Goal: Check status: Check status

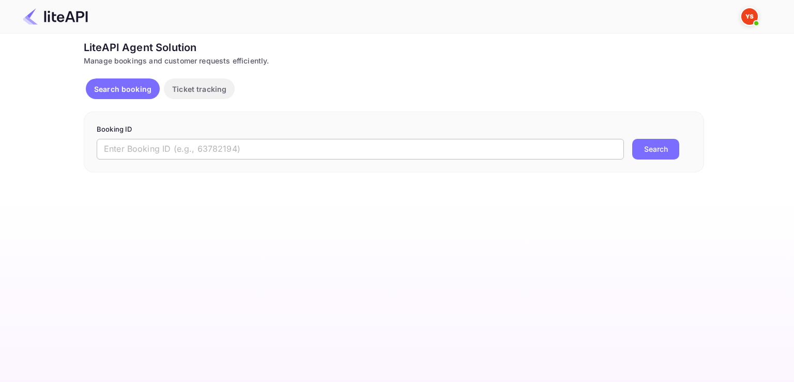
click at [320, 148] on input "text" at bounding box center [360, 149] width 527 height 21
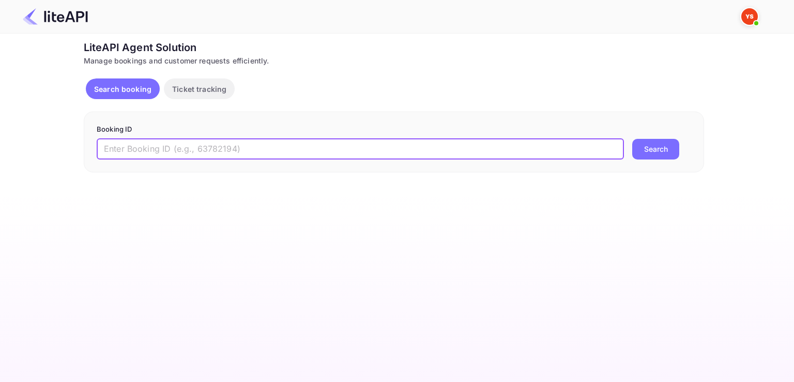
paste input "8842470"
type input "8842470"
click at [684, 148] on div "8842470 ​ Search" at bounding box center [394, 149] width 594 height 21
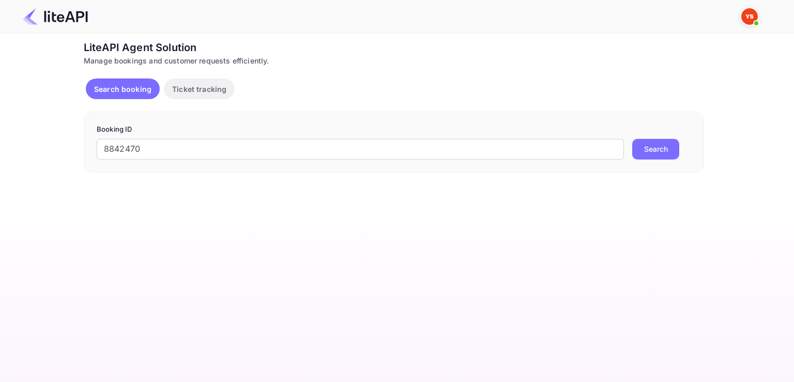
click at [662, 140] on button "Search" at bounding box center [655, 149] width 47 height 21
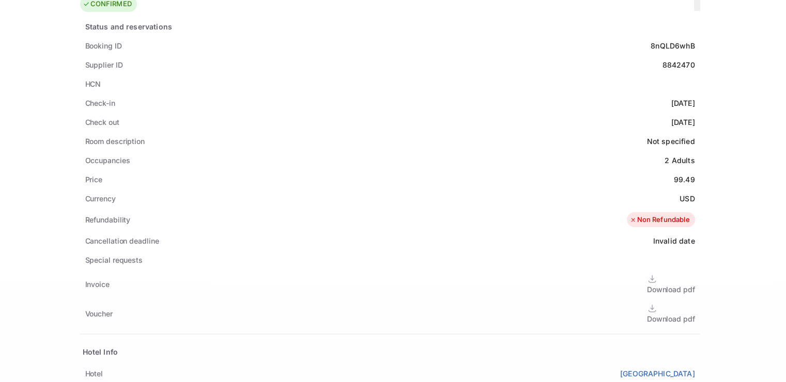
scroll to position [258, 0]
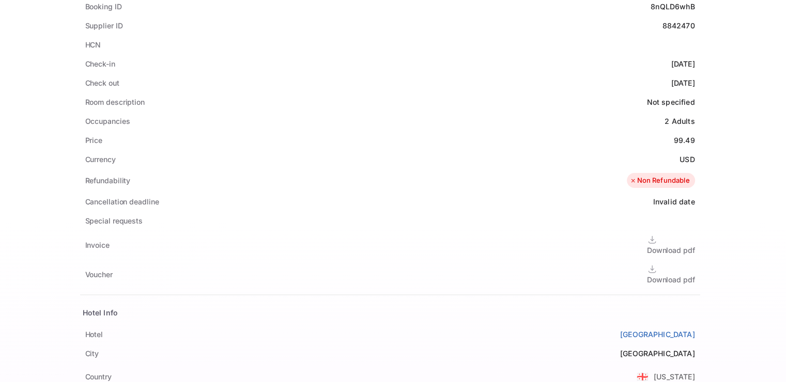
click at [647, 245] on div "Download pdf" at bounding box center [671, 250] width 48 height 11
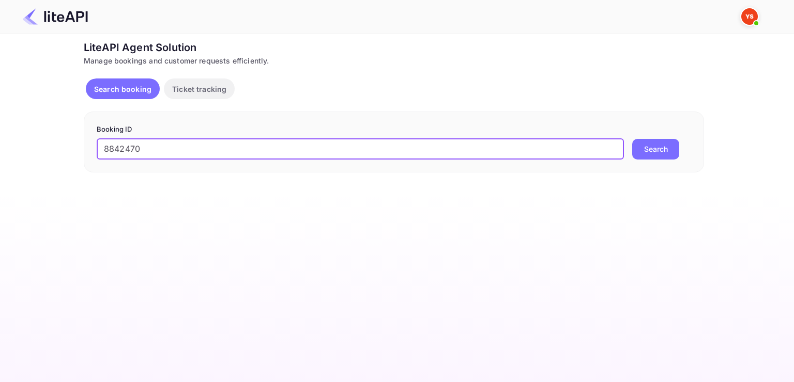
type input "8842470"
click at [635, 141] on button "Search" at bounding box center [655, 149] width 47 height 21
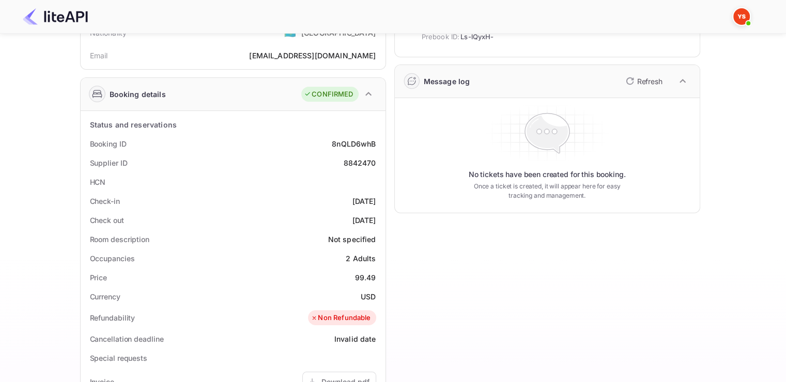
scroll to position [52, 0]
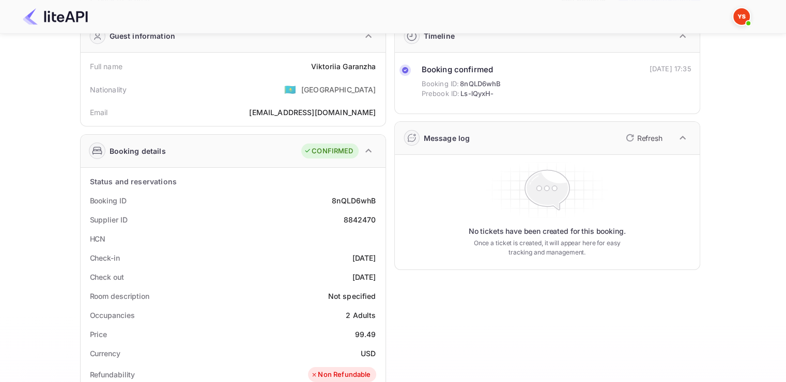
click at [325, 76] on div "Nationality 🇰🇿 [DEMOGRAPHIC_DATA]" at bounding box center [233, 89] width 297 height 27
click at [333, 63] on div "Viktoriia Garanzha" at bounding box center [343, 66] width 65 height 11
drag, startPoint x: 333, startPoint y: 63, endPoint x: 347, endPoint y: 64, distance: 14.5
click at [347, 64] on div "Viktoriia Garanzha" at bounding box center [343, 66] width 65 height 11
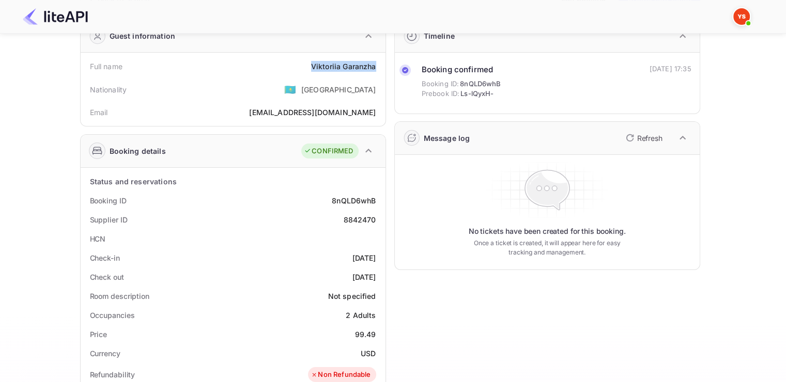
copy div "Viktoriia Garanzha"
drag, startPoint x: 83, startPoint y: 252, endPoint x: 380, endPoint y: 269, distance: 298.2
copy div "Check-in 2025-08-11 Check out 2025-08-12"
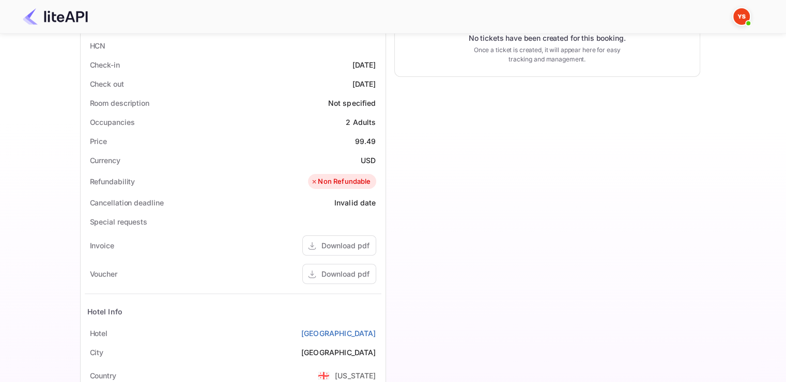
scroll to position [258, 0]
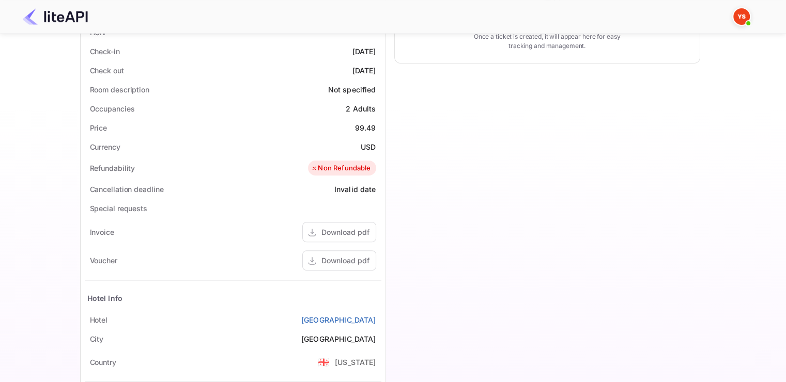
drag, startPoint x: 308, startPoint y: 320, endPoint x: 380, endPoint y: 314, distance: 72.6
click at [380, 314] on div "Hotel Iota Hotel Tbilisi" at bounding box center [233, 320] width 297 height 19
copy link "[GEOGRAPHIC_DATA]"
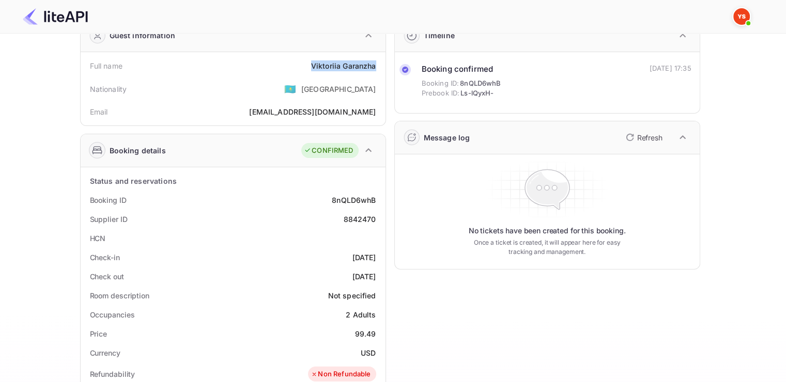
scroll to position [0, 0]
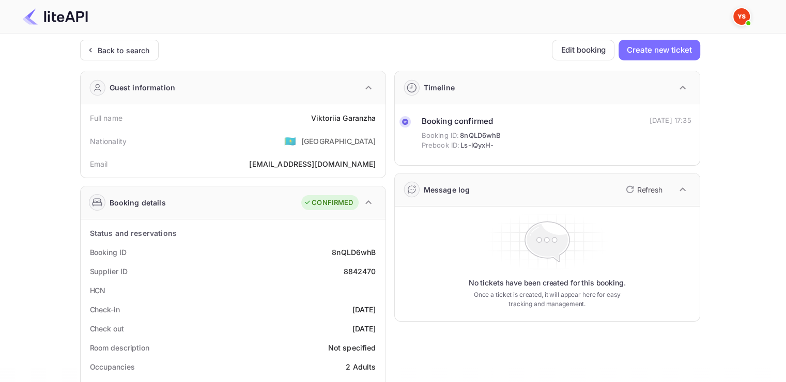
click at [409, 49] on div "Back to search Edit booking Create new ticket" at bounding box center [390, 50] width 620 height 21
click at [423, 40] on div "Back to search Edit booking Create new ticket" at bounding box center [390, 50] width 620 height 21
click at [435, 25] on div at bounding box center [388, 16] width 757 height 31
click at [452, 46] on div "Back to search Edit booking Create new ticket" at bounding box center [390, 50] width 620 height 21
click at [453, 25] on div at bounding box center [388, 16] width 757 height 31
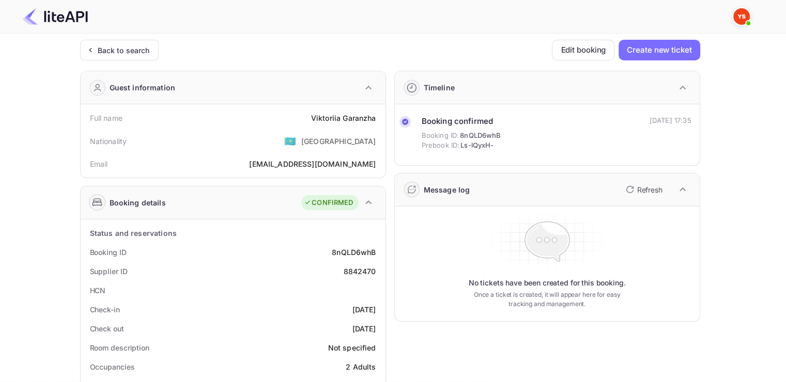
click at [455, 17] on div at bounding box center [388, 16] width 757 height 31
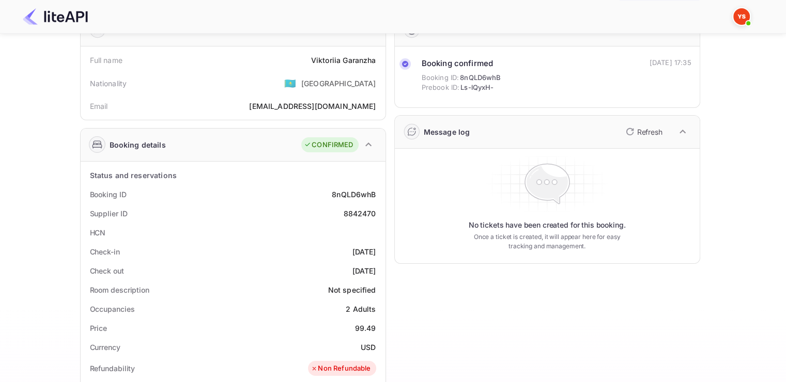
scroll to position [52, 0]
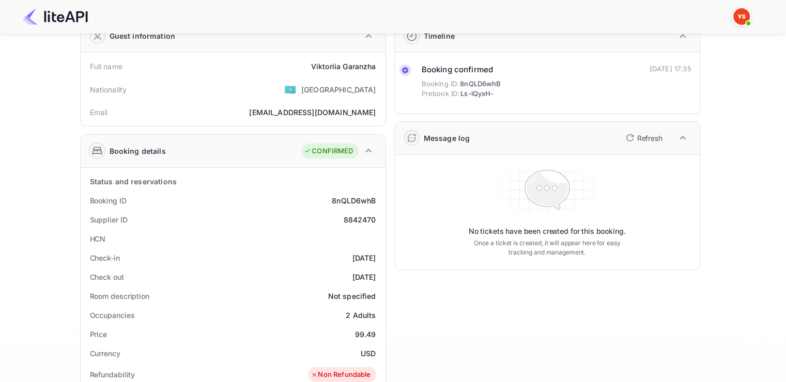
click at [346, 218] on div "8842470" at bounding box center [359, 219] width 33 height 11
copy div "8842470"
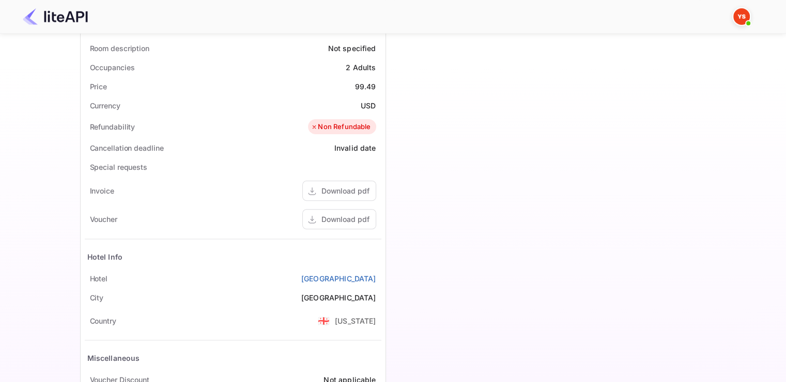
scroll to position [310, 0]
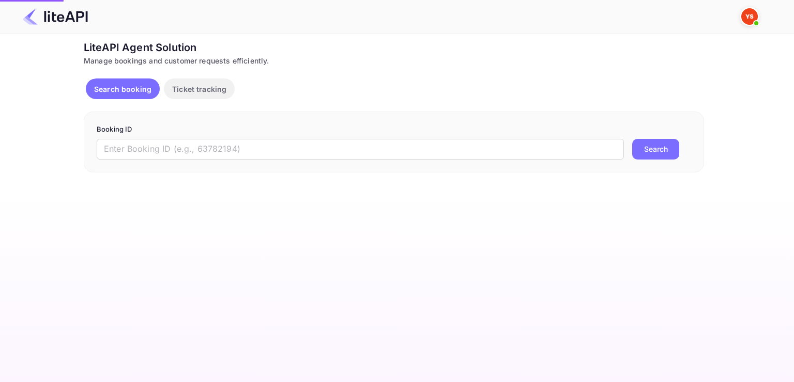
click at [366, 145] on input "text" at bounding box center [360, 149] width 527 height 21
paste input "8840669"
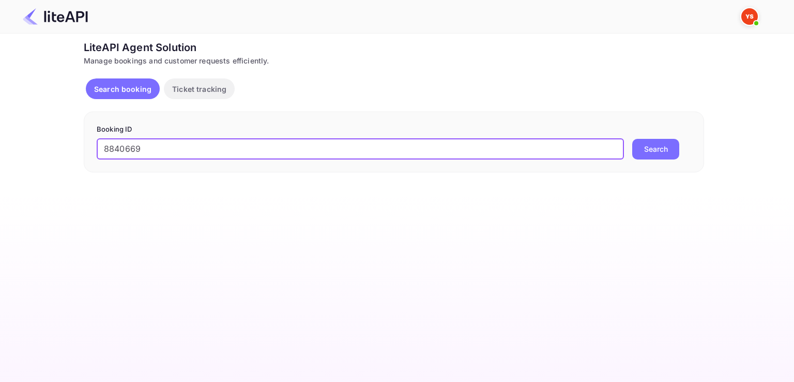
type input "8840669"
click at [632, 139] on button "Search" at bounding box center [655, 149] width 47 height 21
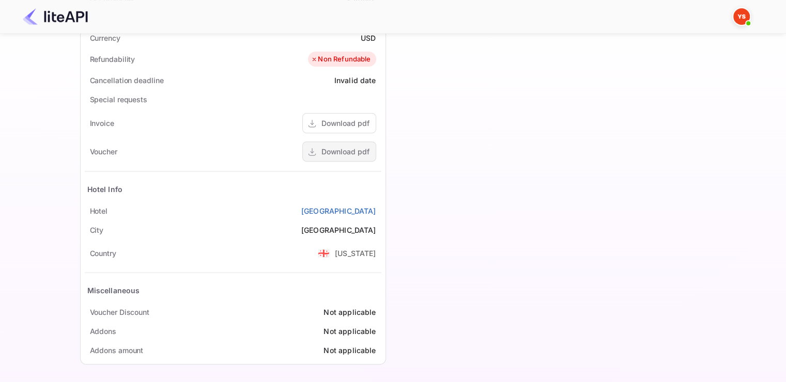
scroll to position [369, 0]
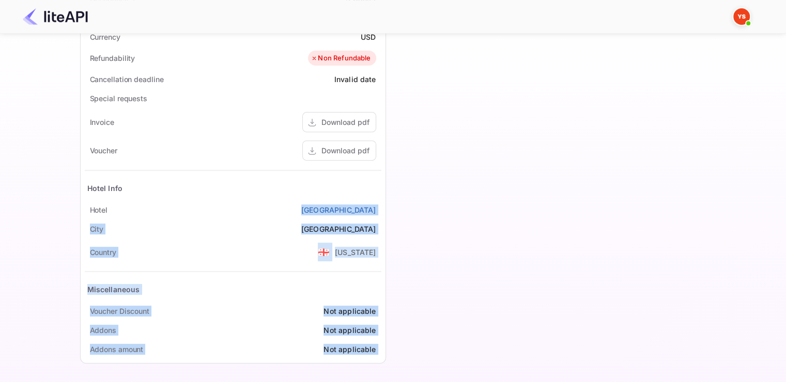
drag, startPoint x: 337, startPoint y: 212, endPoint x: 387, endPoint y: 207, distance: 49.8
click at [387, 207] on div "Guest information Full name Diana Shilova Nationality 🇰🇿 Kazakhstan Email Diana…" at bounding box center [386, 32] width 629 height 677
drag, startPoint x: 415, startPoint y: 195, endPoint x: 387, endPoint y: 201, distance: 28.4
click at [415, 195] on div "Timeline Booking confirmed Booking ID: A6ebhAkeI Prebook ID: YYCz3hzh5 11 Aug 2…" at bounding box center [543, 32] width 314 height 677
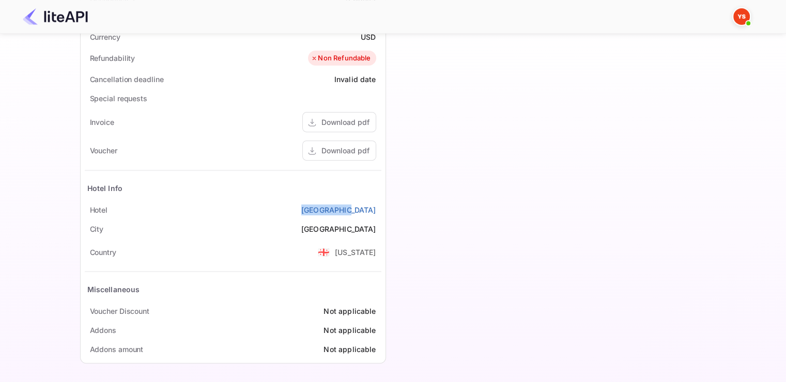
drag, startPoint x: 336, startPoint y: 207, endPoint x: 380, endPoint y: 203, distance: 44.2
click at [380, 203] on div "Hotel Tbilisi Inn" at bounding box center [233, 210] width 297 height 19
copy link "Tbilisi Inn"
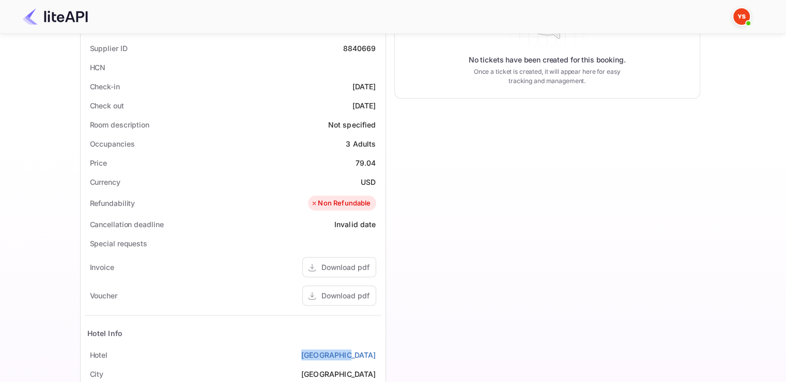
scroll to position [0, 0]
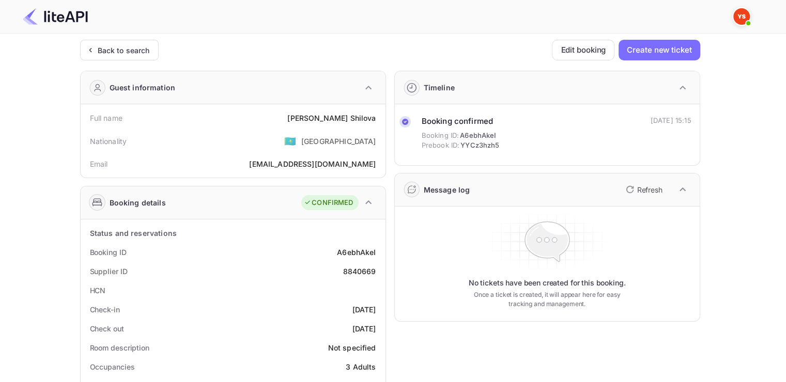
click at [337, 117] on div "Diana Shilova" at bounding box center [331, 118] width 88 height 11
drag, startPoint x: 337, startPoint y: 117, endPoint x: 368, endPoint y: 116, distance: 31.0
click at [368, 116] on div "Diana Shilova" at bounding box center [331, 118] width 88 height 11
copy div "Diana Shilova"
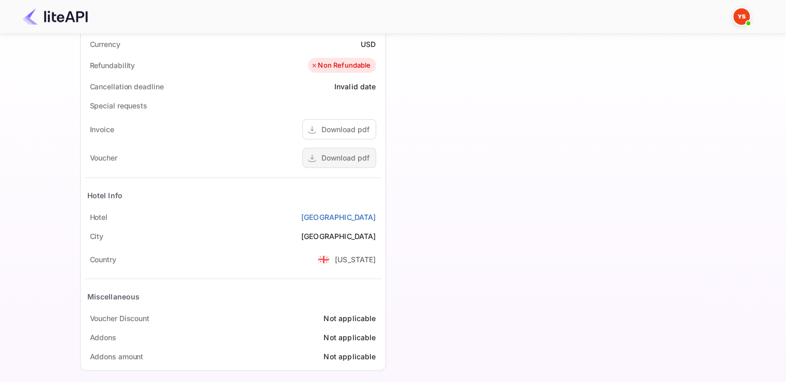
scroll to position [369, 0]
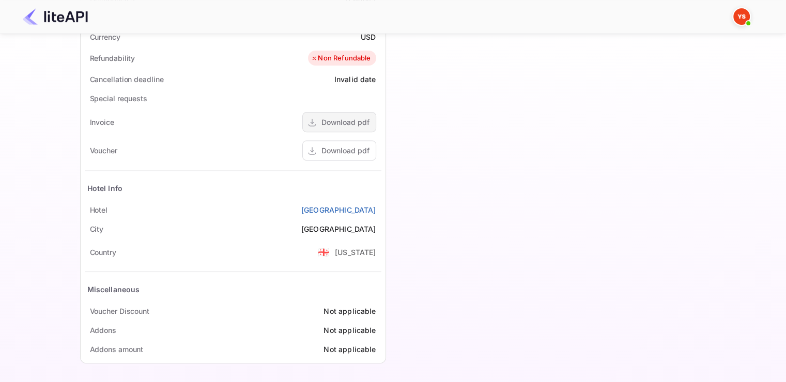
click at [351, 118] on div "Download pdf" at bounding box center [345, 122] width 48 height 11
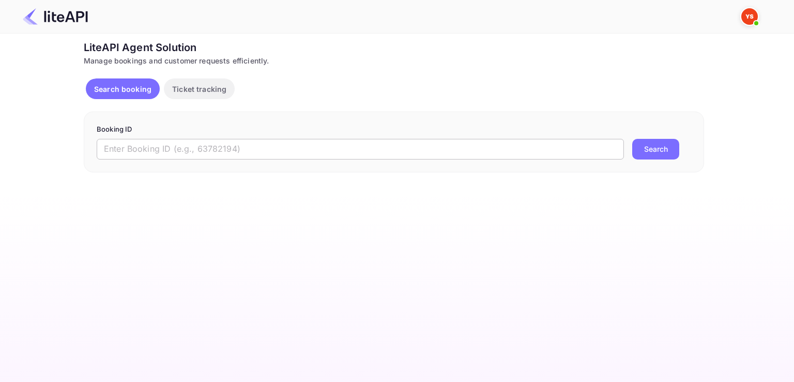
click at [304, 142] on input "text" at bounding box center [360, 149] width 527 height 21
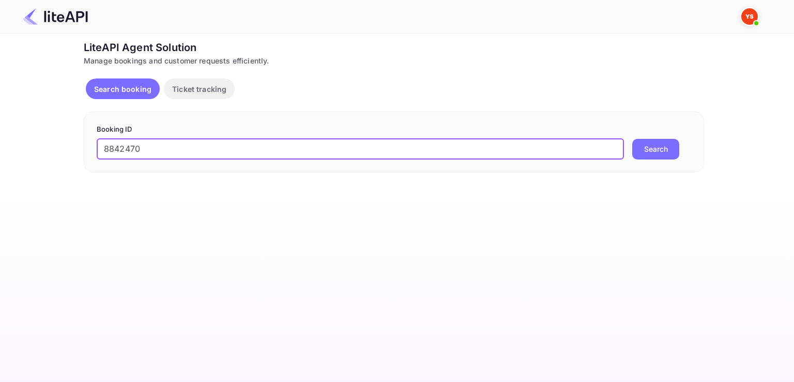
type input "8842470"
click at [632, 139] on button "Search" at bounding box center [655, 149] width 47 height 21
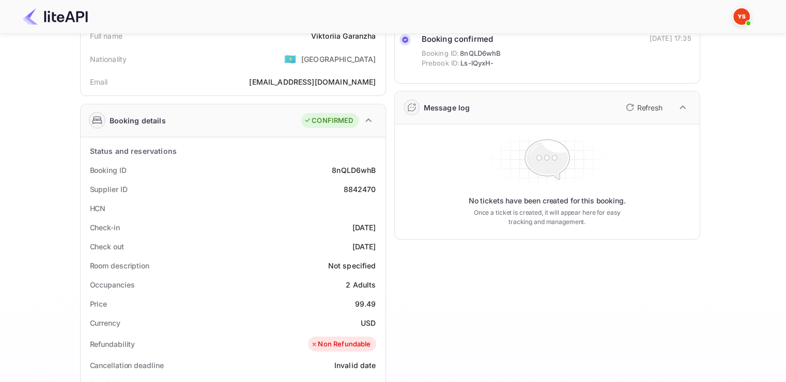
scroll to position [52, 0]
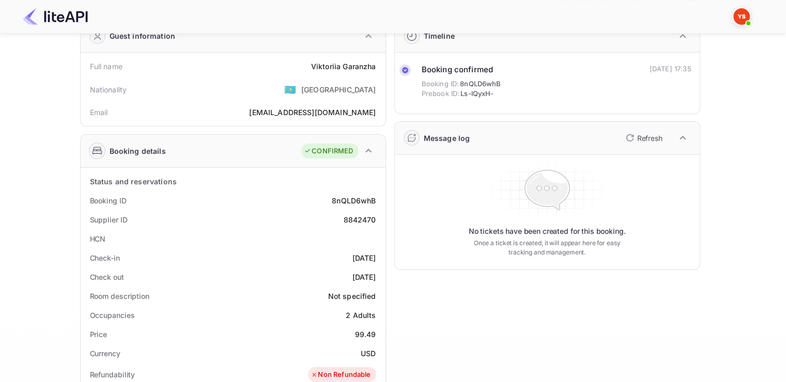
click at [325, 68] on div "Viktoriia Garanzha" at bounding box center [343, 66] width 65 height 11
drag, startPoint x: 325, startPoint y: 68, endPoint x: 343, endPoint y: 64, distance: 19.1
click at [343, 64] on div "Viktoriia Garanzha" at bounding box center [343, 66] width 65 height 11
click at [326, 62] on div "Viktoriia Garanzha" at bounding box center [343, 66] width 65 height 11
drag, startPoint x: 326, startPoint y: 62, endPoint x: 346, endPoint y: 62, distance: 20.2
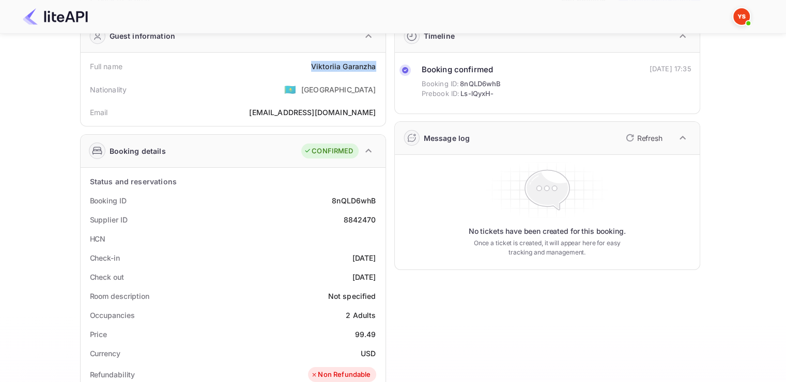
click at [346, 62] on div "Viktoriia Garanzha" at bounding box center [343, 66] width 65 height 11
copy div "Viktoriia Garanzha"
